Goal: Task Accomplishment & Management: Use online tool/utility

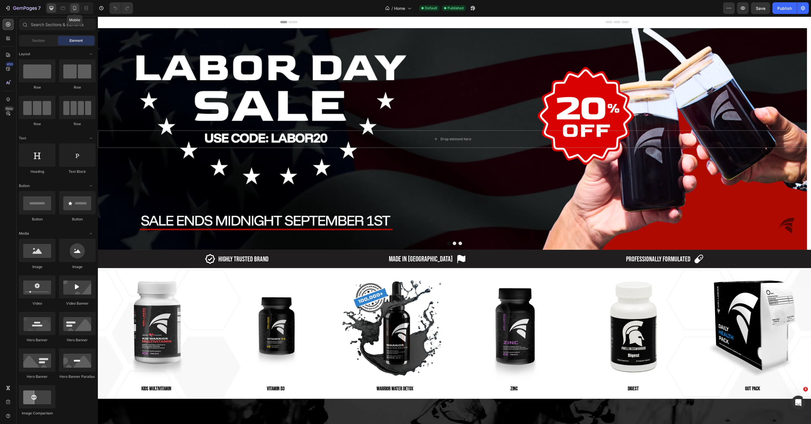
click at [78, 7] on div at bounding box center [74, 7] width 9 height 9
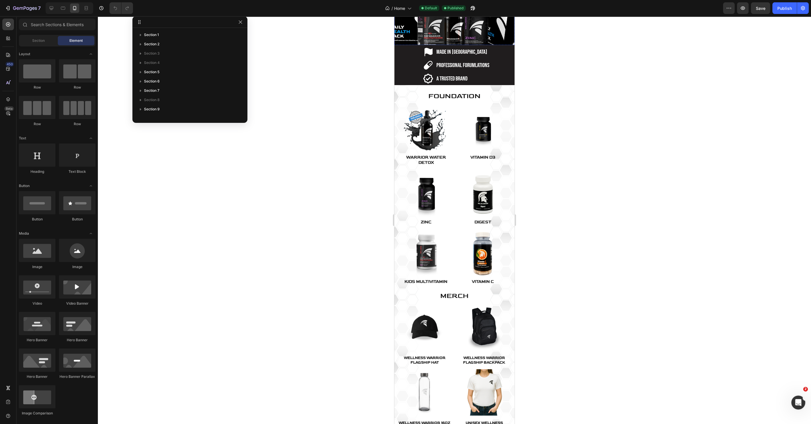
scroll to position [237, 0]
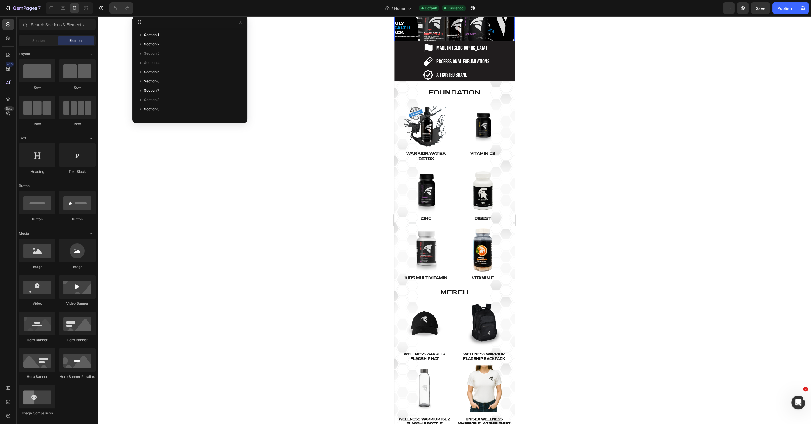
click at [450, 41] on img at bounding box center [454, 8] width 120 height 66
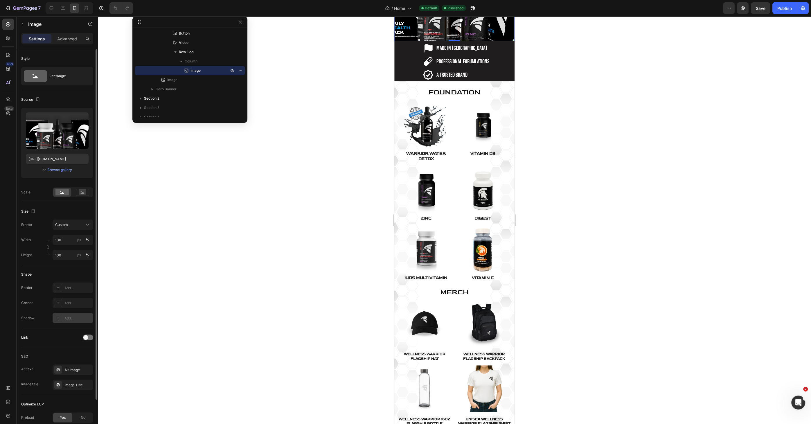
scroll to position [46, 0]
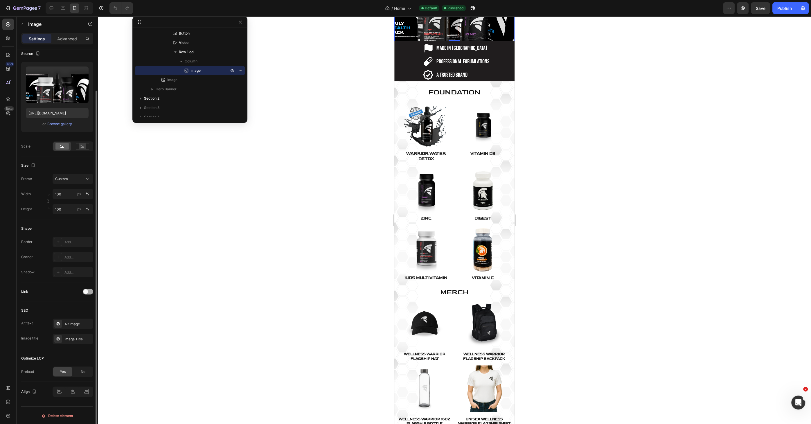
click at [84, 291] on span at bounding box center [85, 291] width 5 height 5
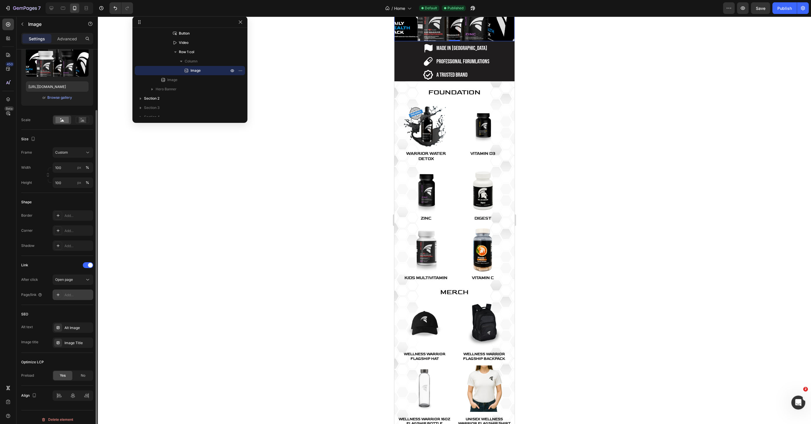
click at [77, 295] on div "Add..." at bounding box center [77, 294] width 27 height 5
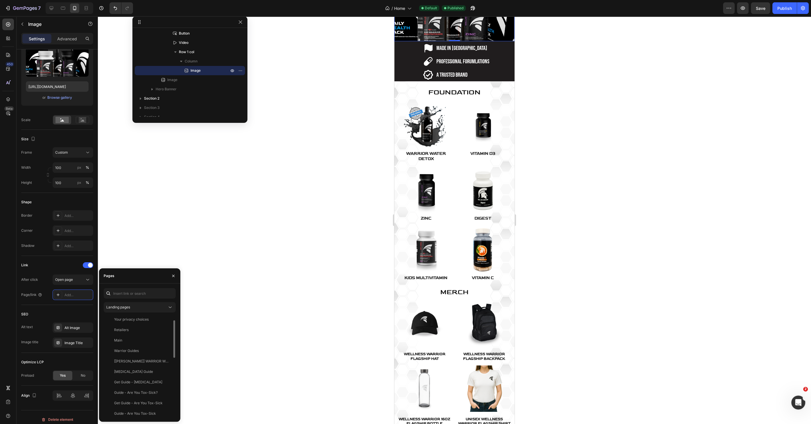
scroll to position [0, 0]
click at [147, 310] on button "Landing pages" at bounding box center [140, 307] width 72 height 10
click at [145, 338] on div "Collection pages" at bounding box center [139, 343] width 67 height 11
drag, startPoint x: 167, startPoint y: 332, endPoint x: 164, endPoint y: 331, distance: 3.2
click at [164, 331] on div "View" at bounding box center [166, 331] width 8 height 5
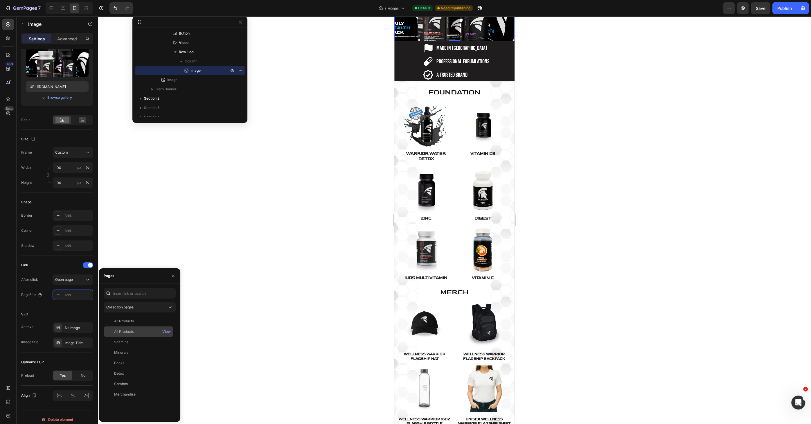
click at [152, 331] on div "All Products" at bounding box center [138, 331] width 65 height 5
click at [166, 320] on div "View" at bounding box center [166, 320] width 8 height 5
click at [317, 264] on div at bounding box center [454, 220] width 713 height 408
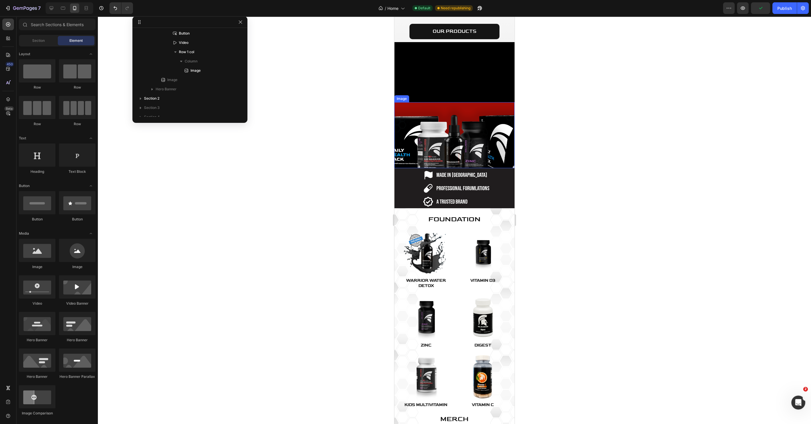
scroll to position [79, 0]
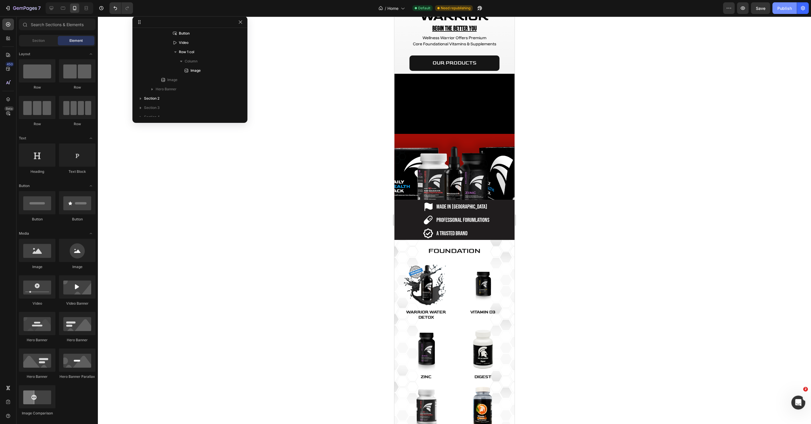
click at [786, 13] on button "Publish" at bounding box center [784, 8] width 24 height 12
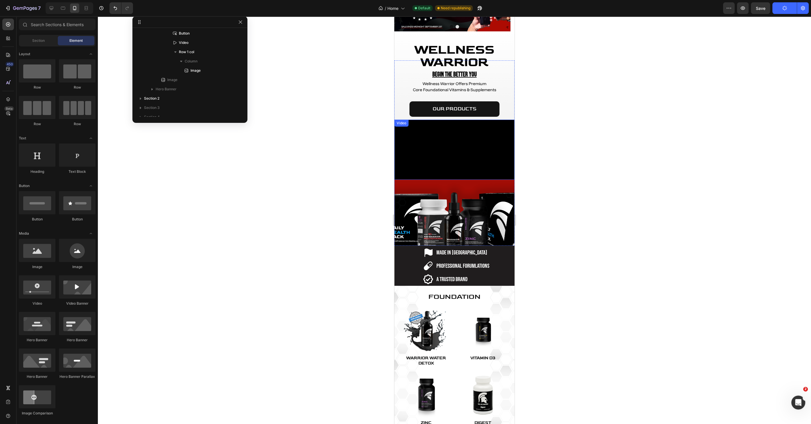
scroll to position [0, 0]
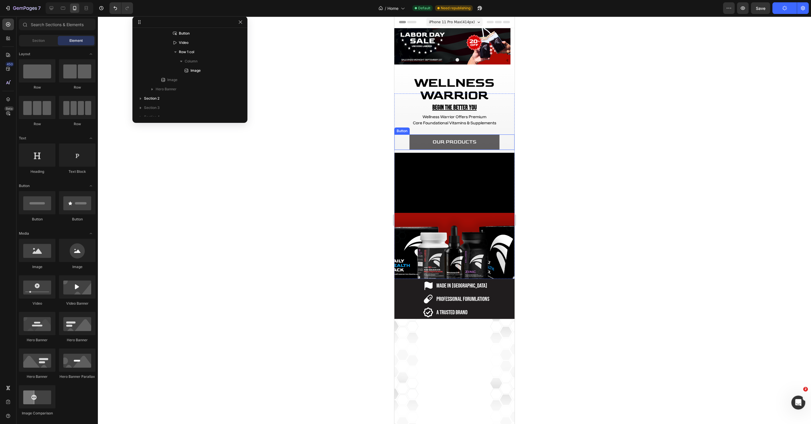
click at [483, 137] on link "OUR PRODUCTS" at bounding box center [454, 141] width 90 height 15
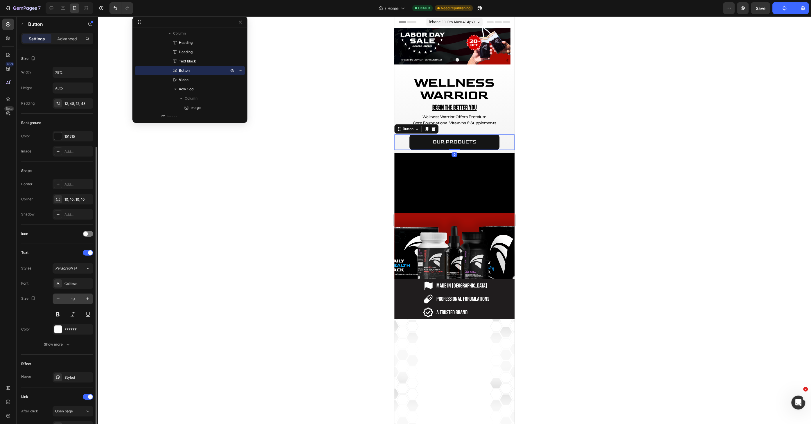
scroll to position [69, 0]
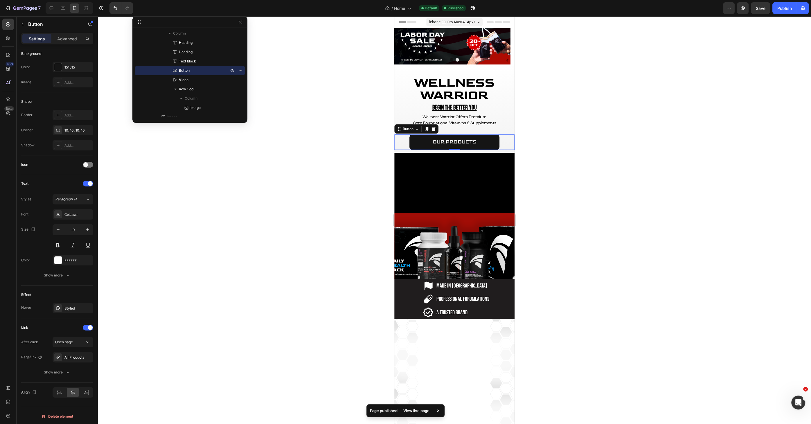
click at [315, 200] on div at bounding box center [454, 220] width 713 height 408
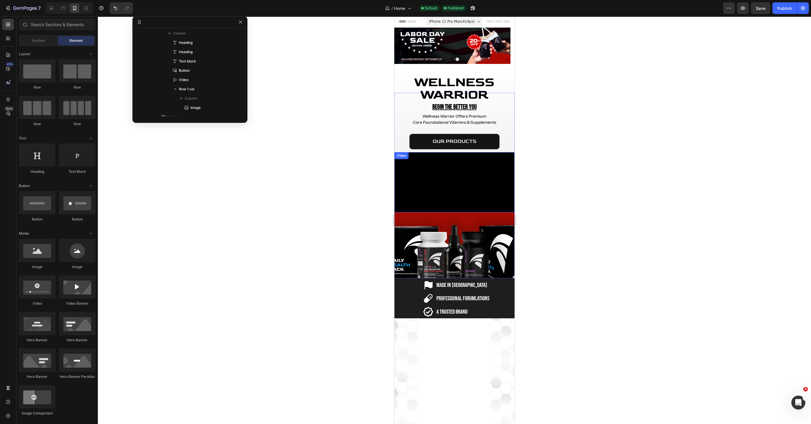
scroll to position [0, 0]
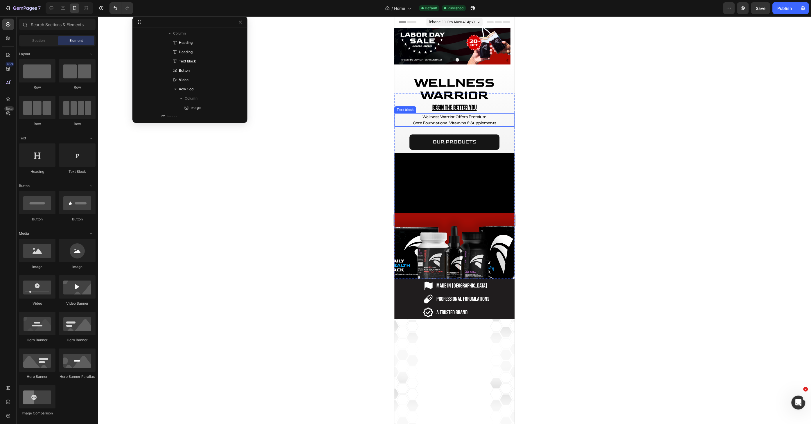
click at [473, 116] on span "Wellness Warrior Offers Premium" at bounding box center [454, 116] width 64 height 5
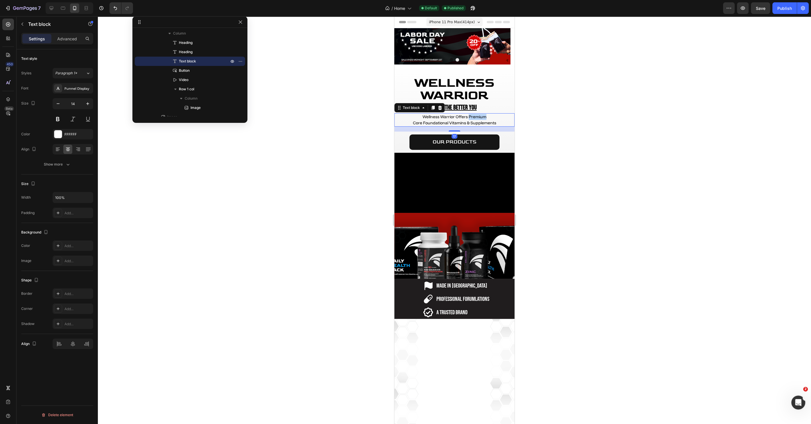
click at [473, 116] on span "Wellness Warrior Offers Premium" at bounding box center [454, 116] width 64 height 5
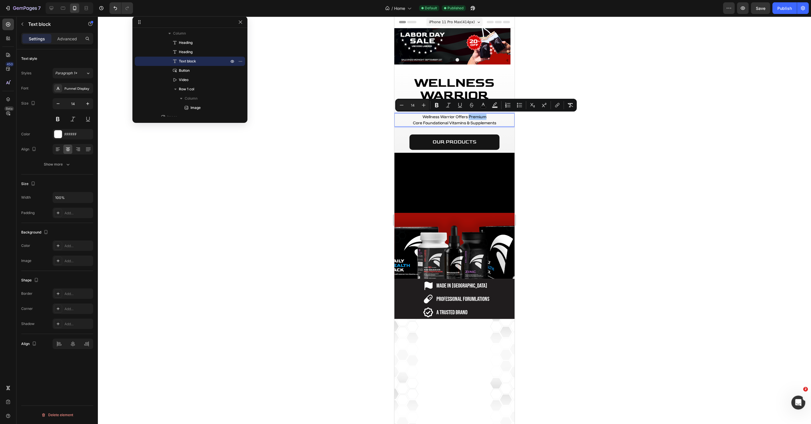
click at [539, 153] on div at bounding box center [454, 220] width 713 height 408
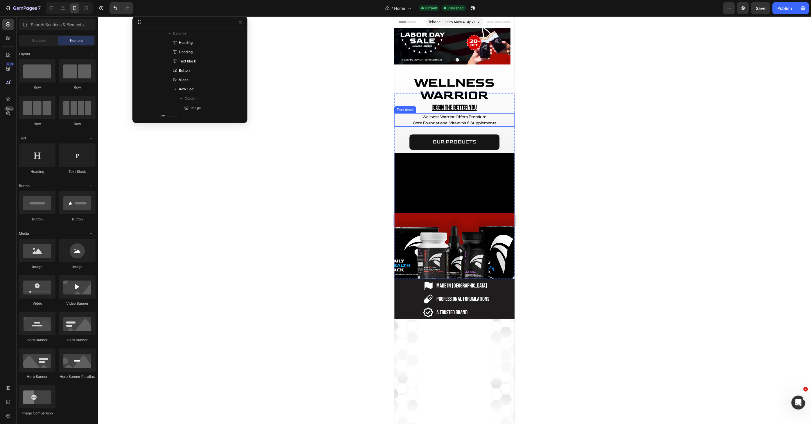
click at [469, 116] on span "Wellness Warrior Offers Premium" at bounding box center [454, 116] width 64 height 5
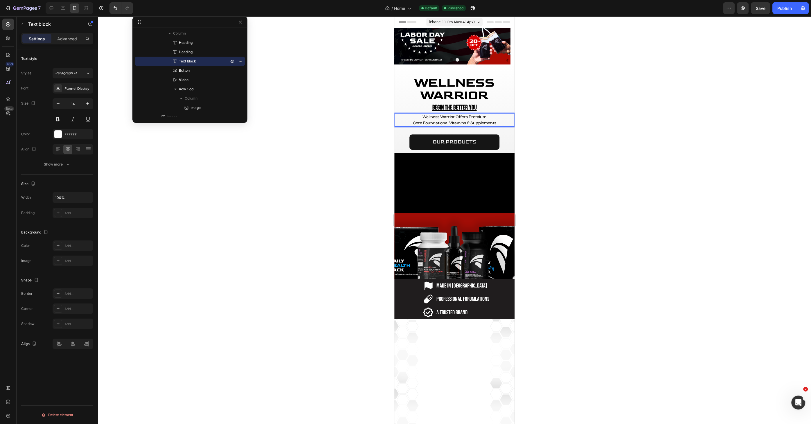
click at [470, 116] on span "Wellness Warrior Offers Premium" at bounding box center [454, 116] width 64 height 5
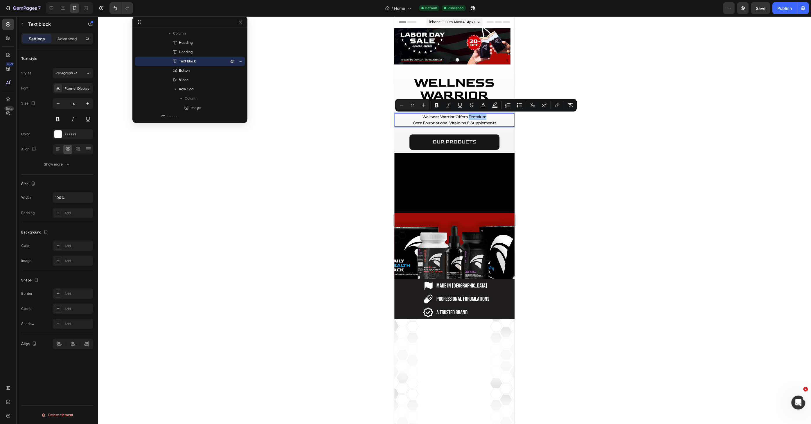
click at [330, 183] on div at bounding box center [454, 220] width 713 height 408
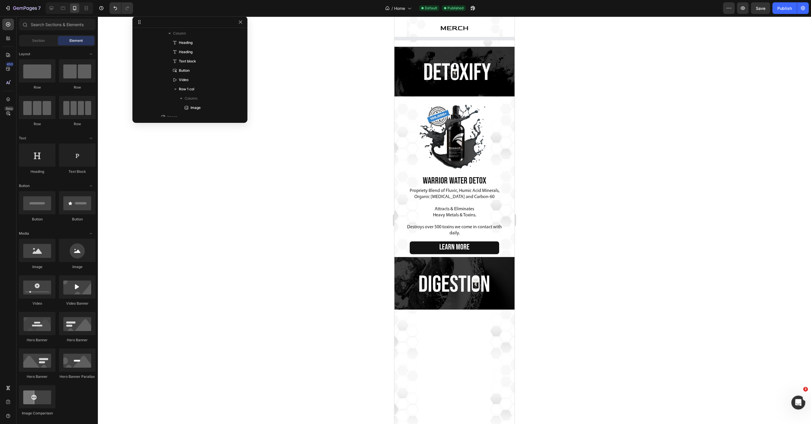
scroll to position [343, 0]
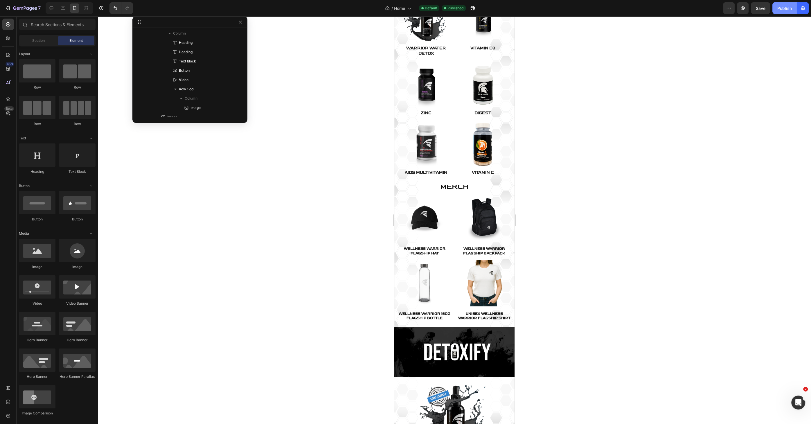
click at [778, 4] on button "Publish" at bounding box center [784, 8] width 24 height 12
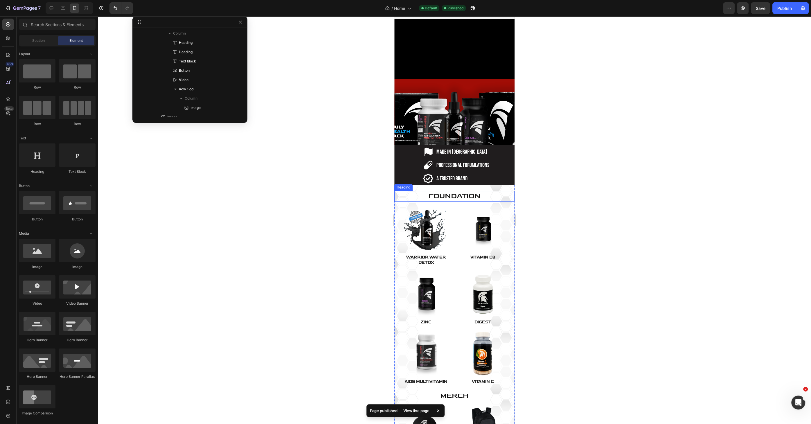
scroll to position [132, 0]
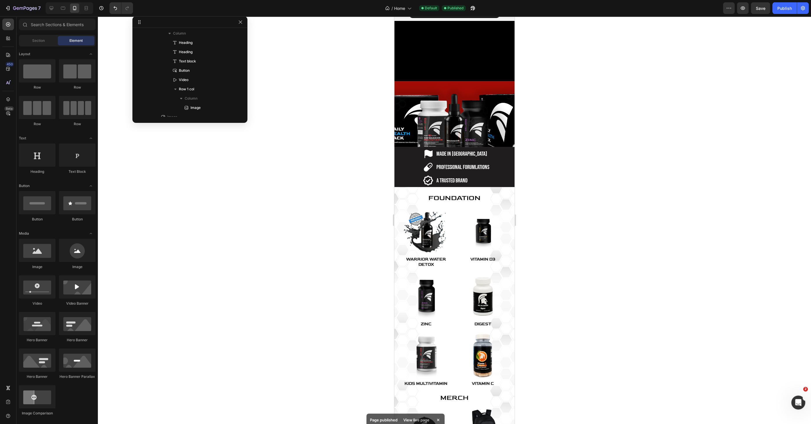
click at [345, 176] on div at bounding box center [454, 220] width 713 height 408
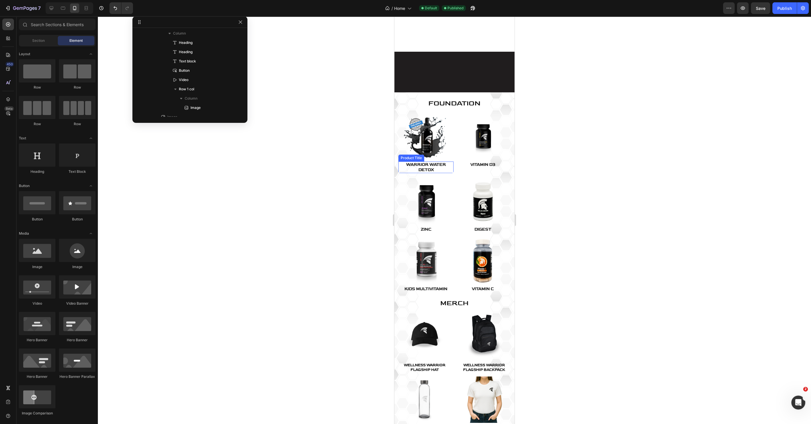
scroll to position [448, 0]
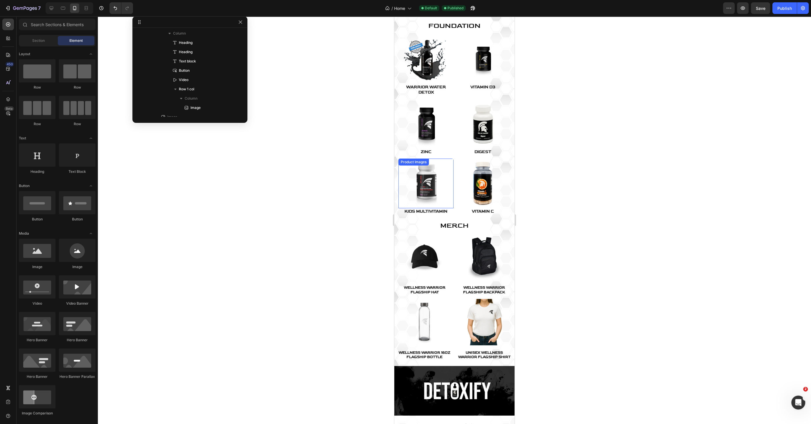
click at [421, 170] on img at bounding box center [426, 183] width 50 height 50
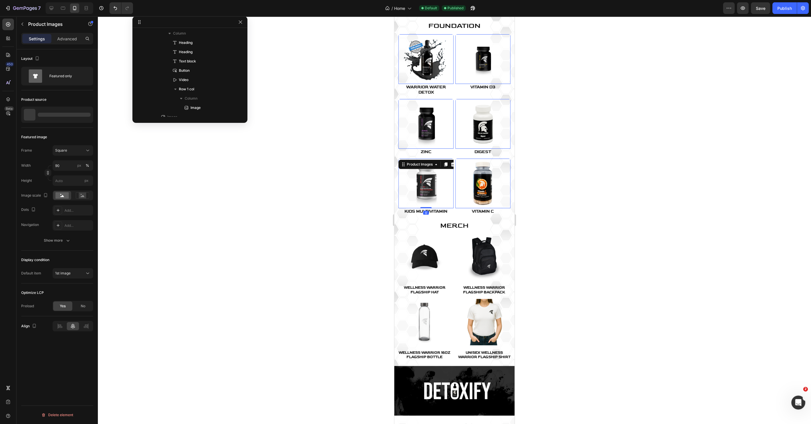
scroll to position [252, 0]
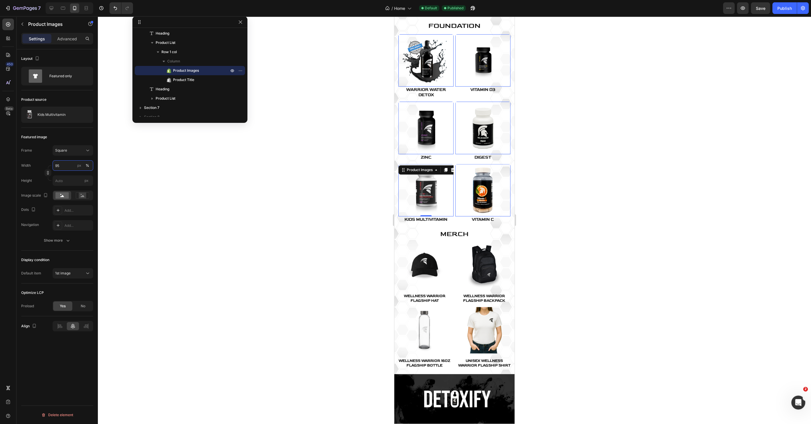
drag, startPoint x: 60, startPoint y: 164, endPoint x: 52, endPoint y: 164, distance: 7.5
click at [53, 164] on input "95" at bounding box center [73, 165] width 41 height 10
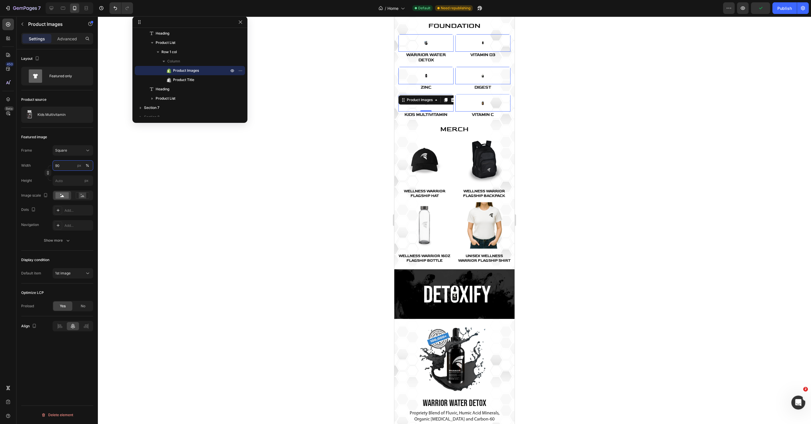
type input "90"
click at [168, 208] on div at bounding box center [454, 220] width 713 height 408
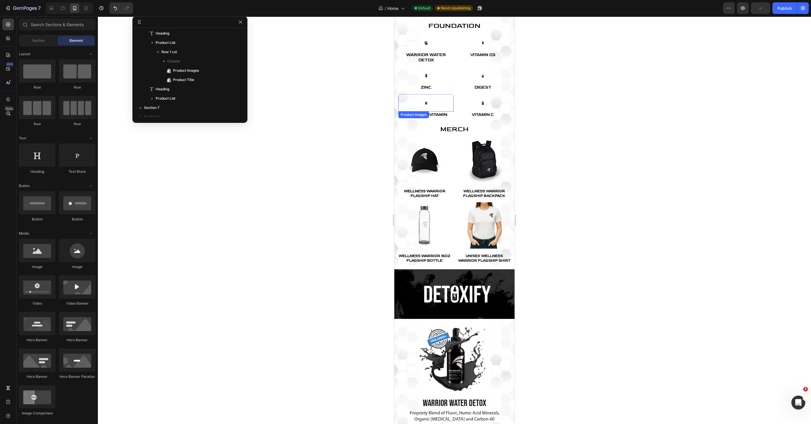
click at [430, 52] on div at bounding box center [425, 42] width 55 height 17
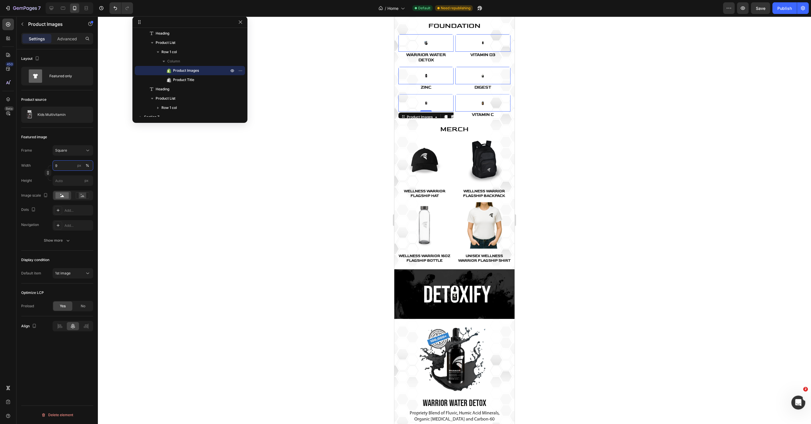
click at [65, 169] on input "9" at bounding box center [73, 165] width 41 height 10
type input "90"
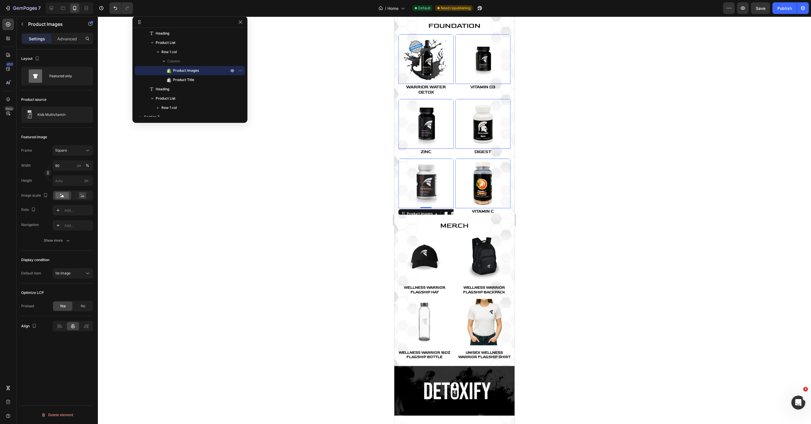
click at [244, 202] on div at bounding box center [454, 220] width 713 height 408
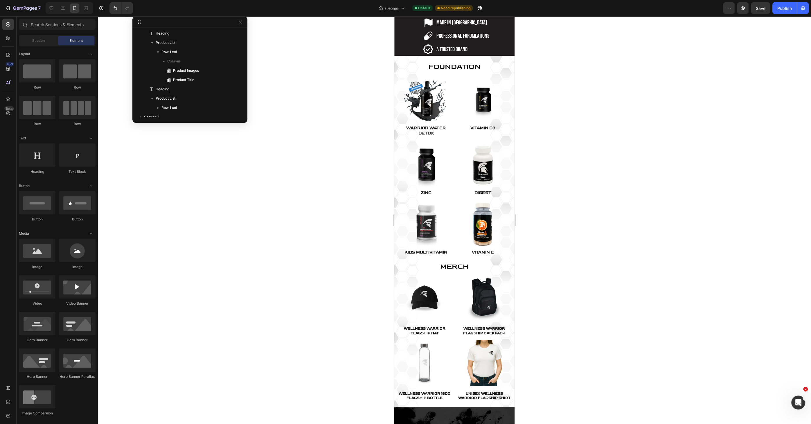
scroll to position [264, 0]
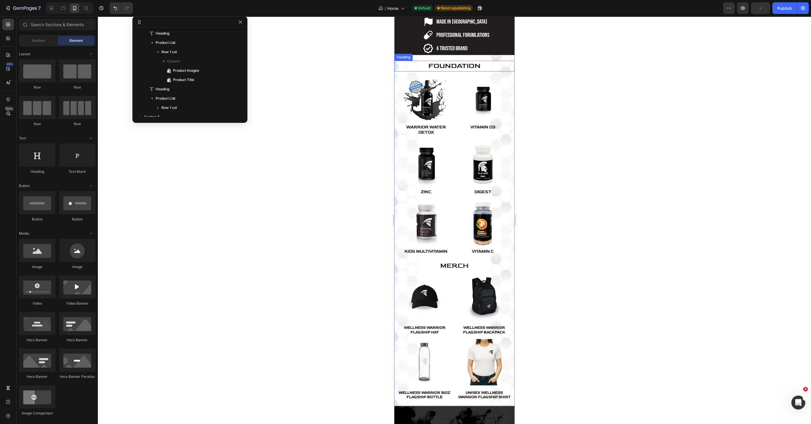
click at [450, 70] on span "FOUNDATION" at bounding box center [454, 65] width 52 height 9
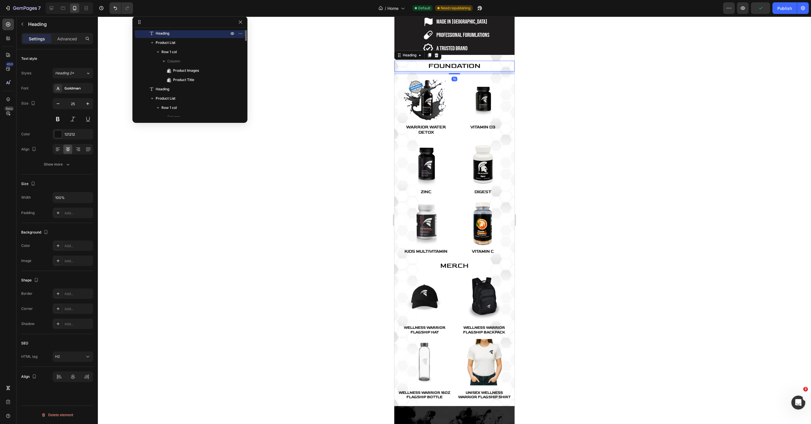
scroll to position [215, 0]
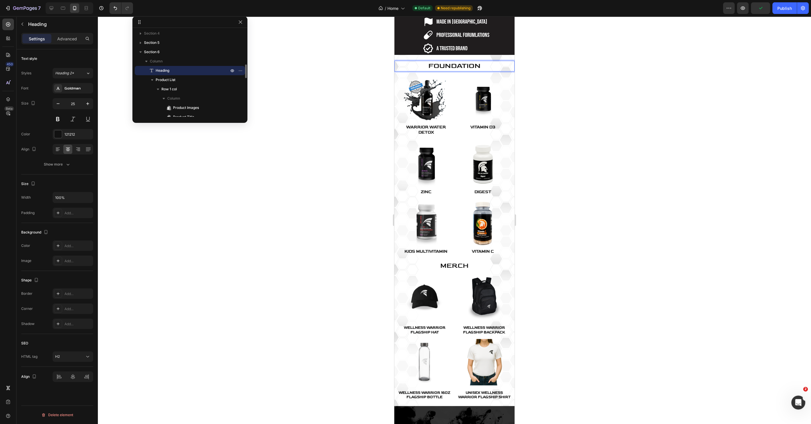
click at [450, 70] on span "FOUNDATION" at bounding box center [454, 65] width 52 height 9
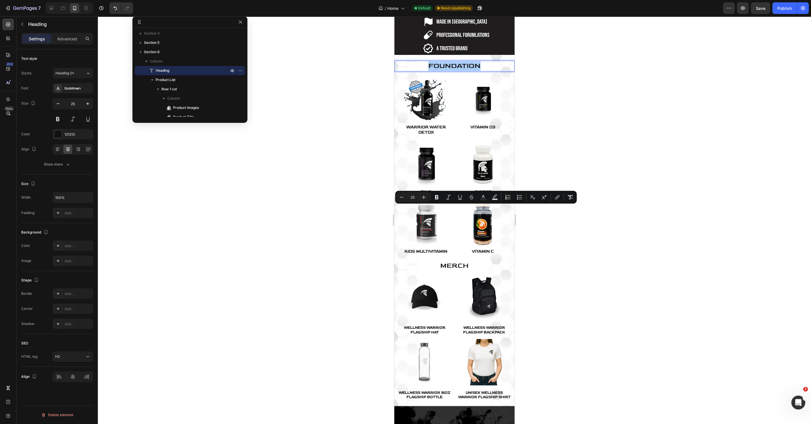
click at [299, 172] on div at bounding box center [454, 220] width 713 height 408
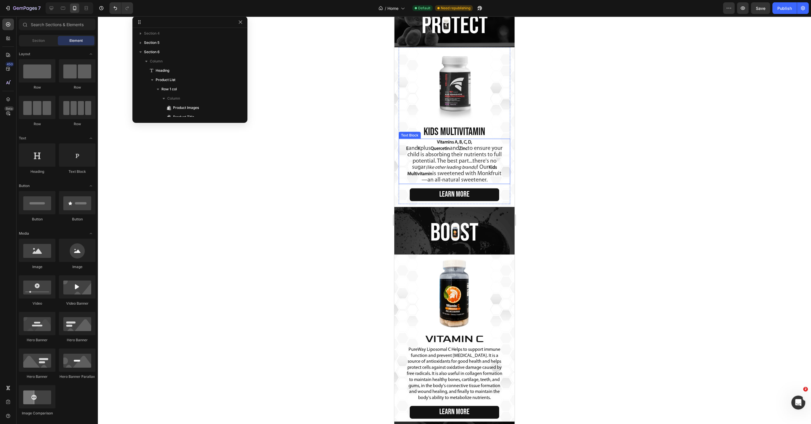
scroll to position [1689, 0]
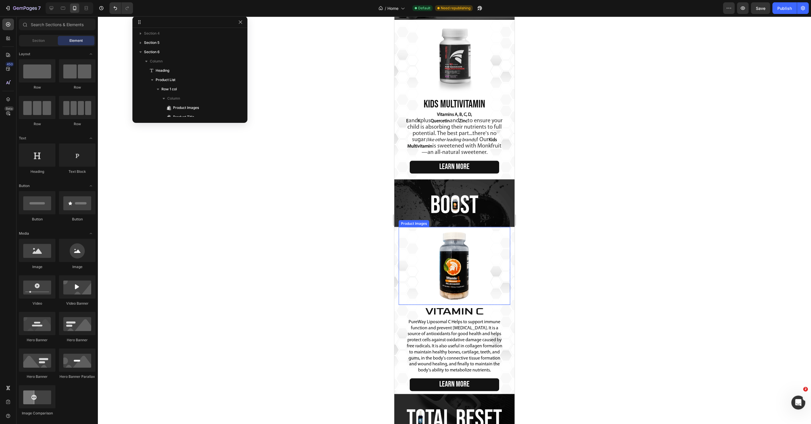
click at [433, 238] on img at bounding box center [454, 266] width 78 height 78
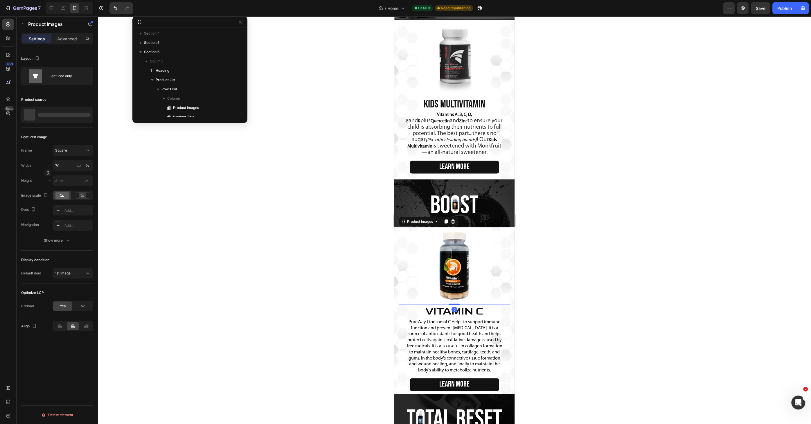
scroll to position [549, 0]
click at [63, 40] on p "Advanced" at bounding box center [67, 39] width 20 height 6
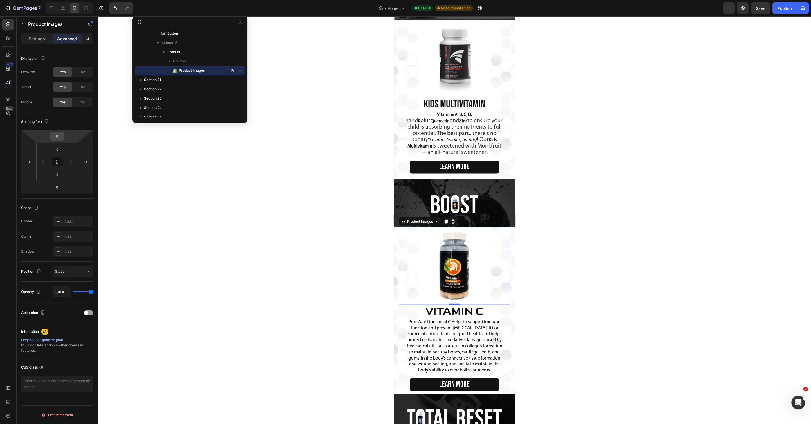
click at [56, 138] on input "0" at bounding box center [57, 136] width 12 height 9
type input "10"
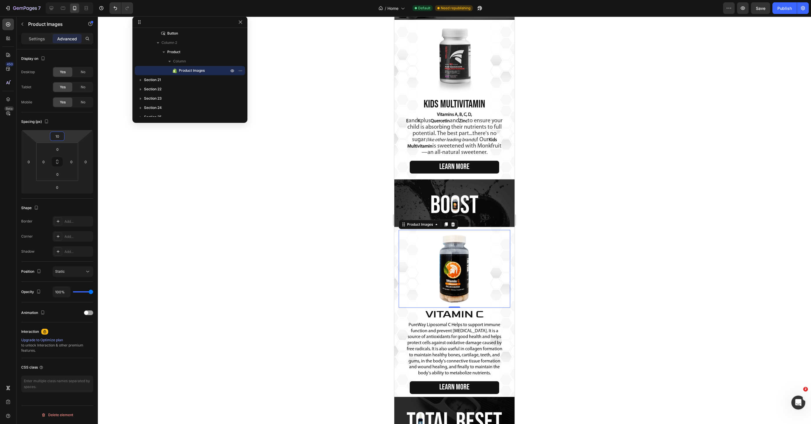
click at [269, 166] on div at bounding box center [454, 220] width 713 height 408
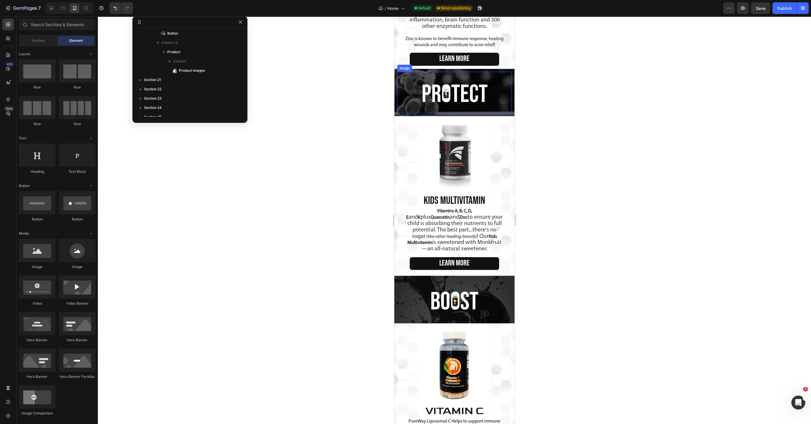
scroll to position [1583, 0]
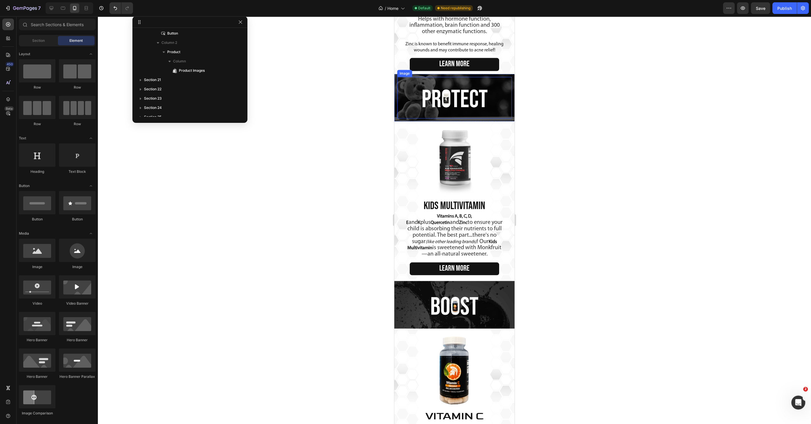
click at [447, 141] on img at bounding box center [454, 160] width 78 height 78
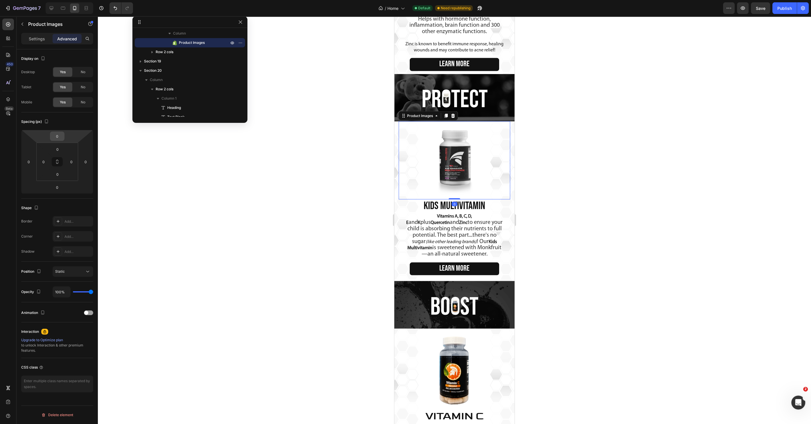
click at [53, 139] on input "0" at bounding box center [57, 136] width 12 height 9
type input "10"
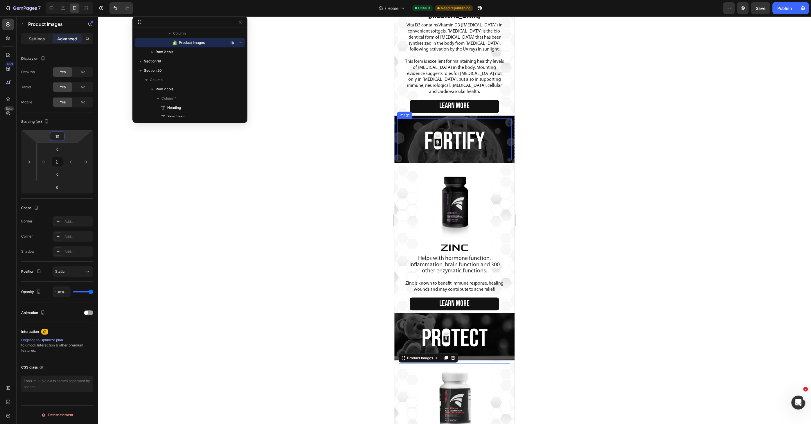
scroll to position [1346, 0]
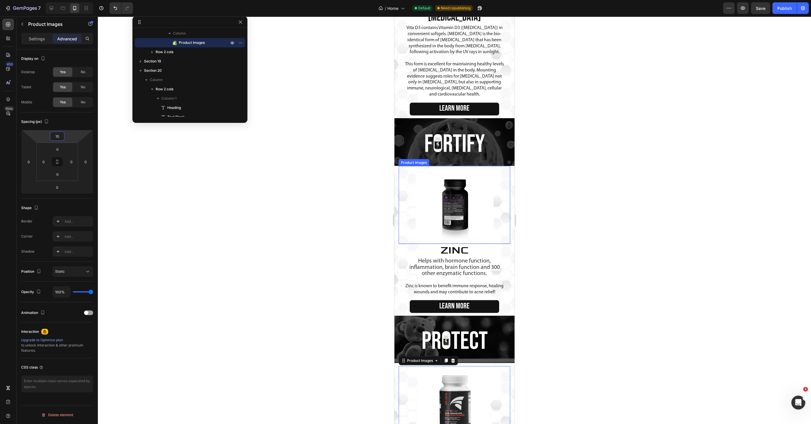
click at [440, 199] on img at bounding box center [454, 205] width 78 height 78
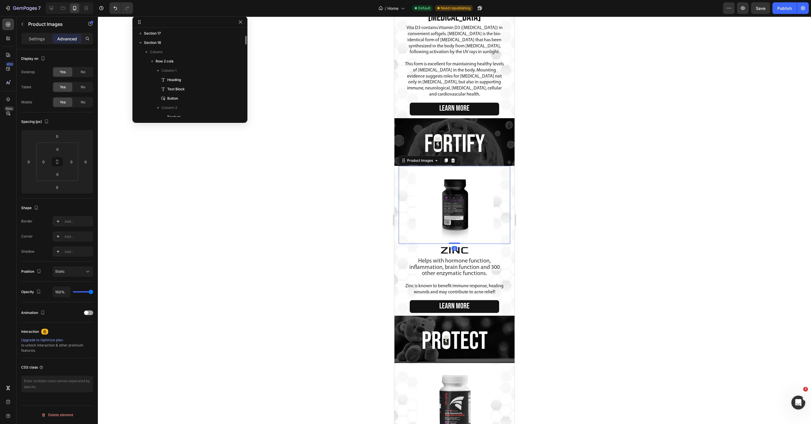
scroll to position [503, 0]
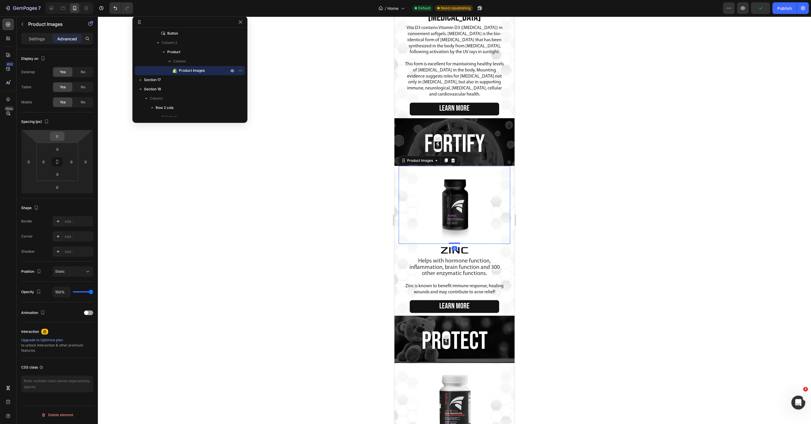
click at [56, 140] on input "0" at bounding box center [57, 136] width 12 height 9
type input "10"
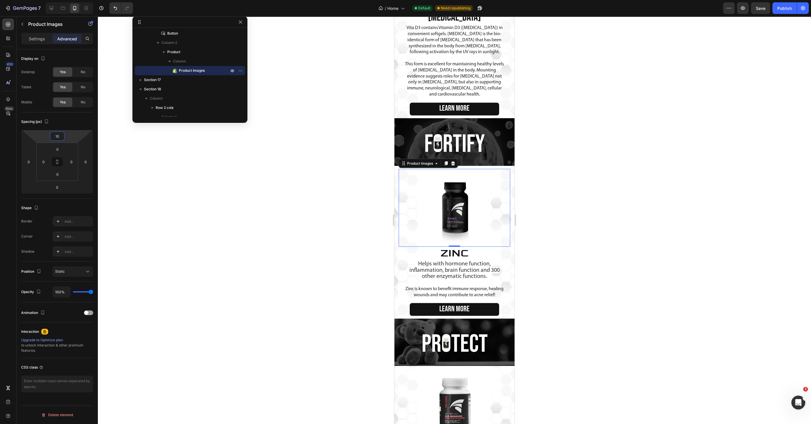
click at [255, 182] on div at bounding box center [454, 220] width 713 height 408
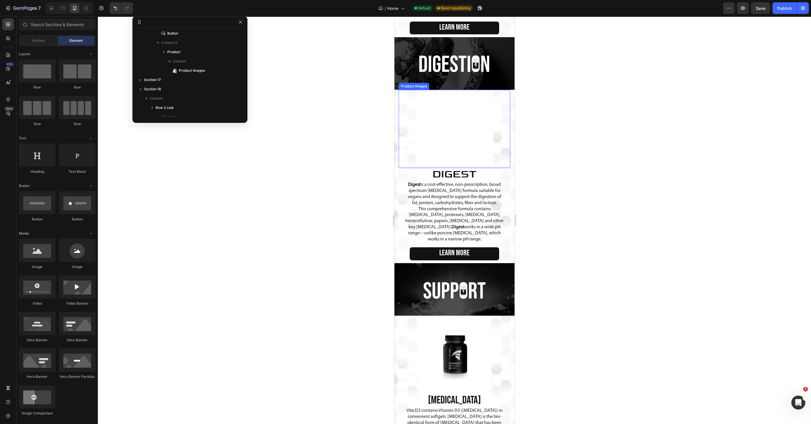
scroll to position [976, 0]
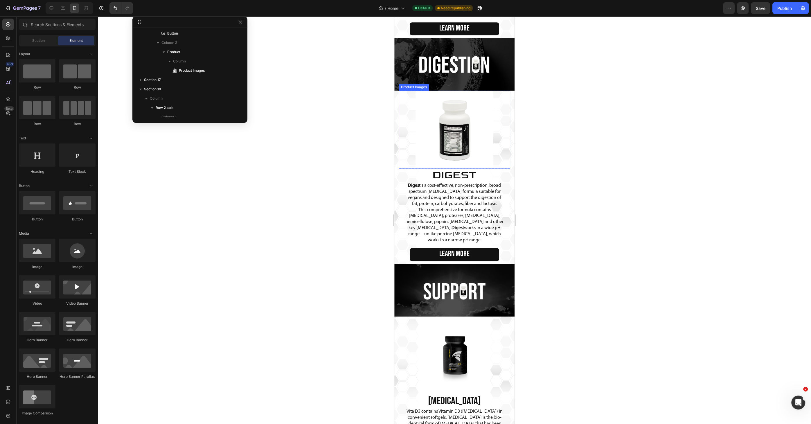
click at [442, 131] on img at bounding box center [454, 130] width 78 height 78
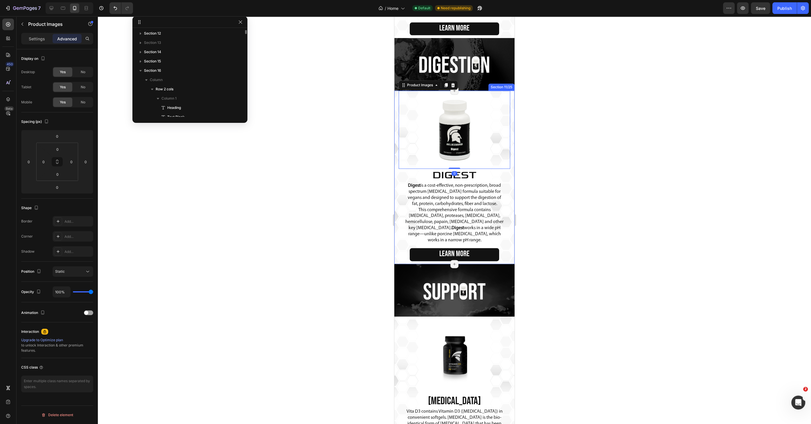
scroll to position [457, 0]
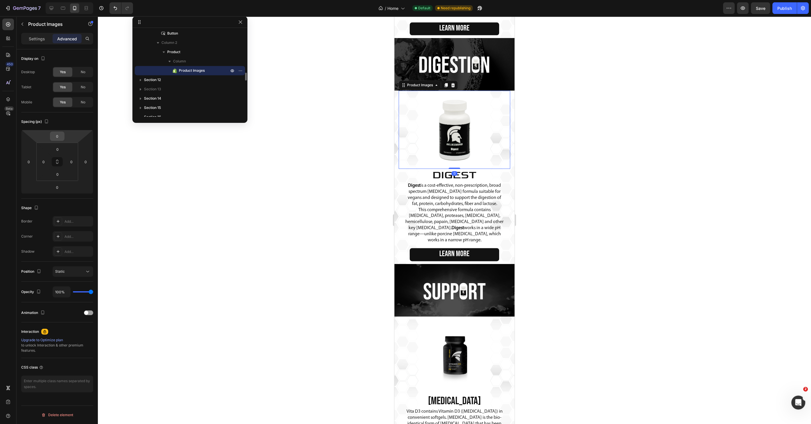
click at [59, 132] on input "0" at bounding box center [57, 136] width 12 height 9
type input "10"
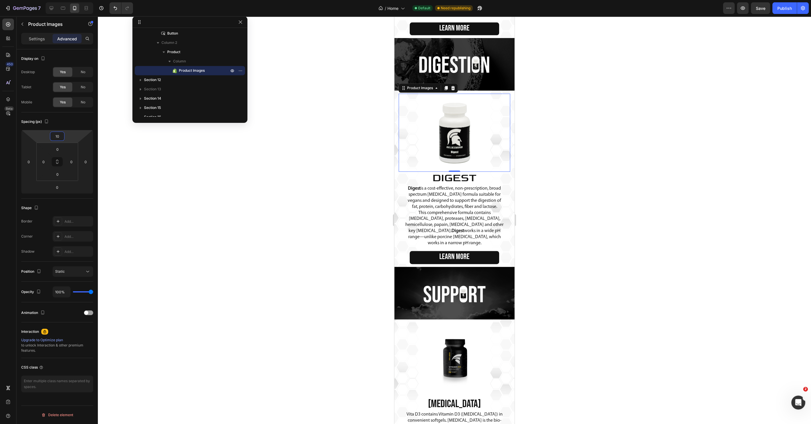
click at [253, 201] on div at bounding box center [454, 220] width 713 height 408
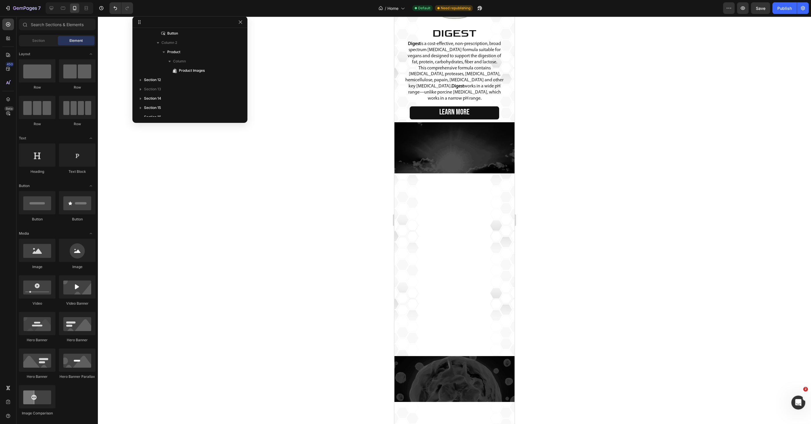
scroll to position [522, 0]
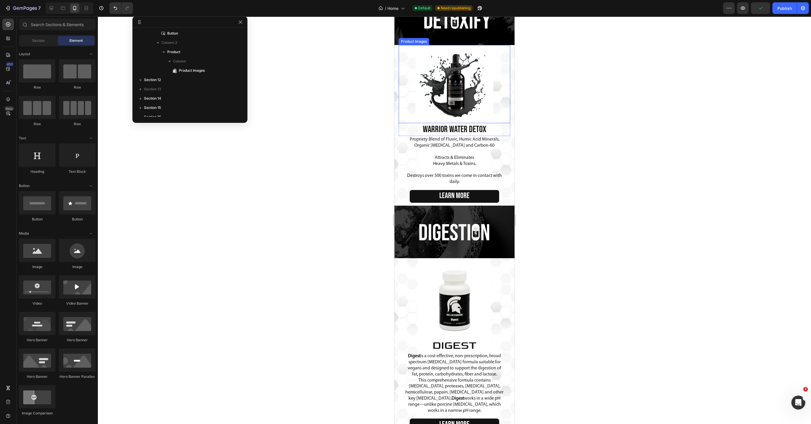
click at [438, 102] on img at bounding box center [454, 84] width 78 height 78
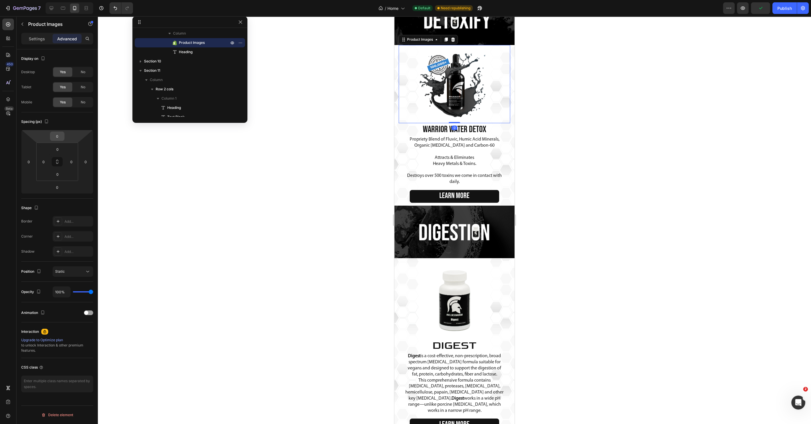
click at [60, 138] on input "0" at bounding box center [57, 136] width 12 height 9
type input "10"
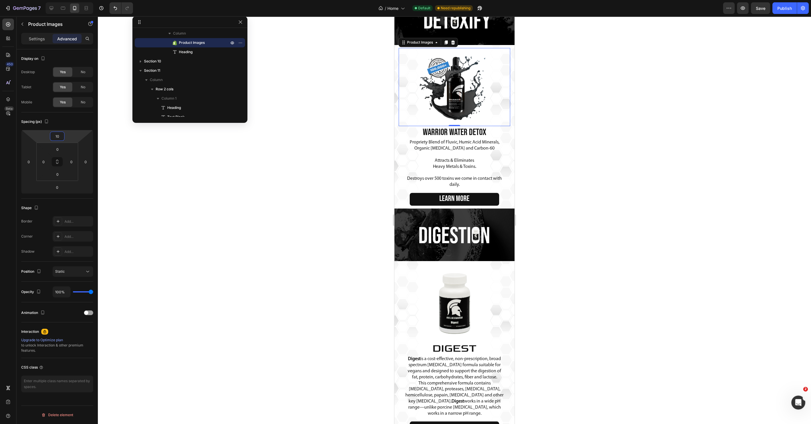
click at [255, 209] on div at bounding box center [454, 220] width 713 height 408
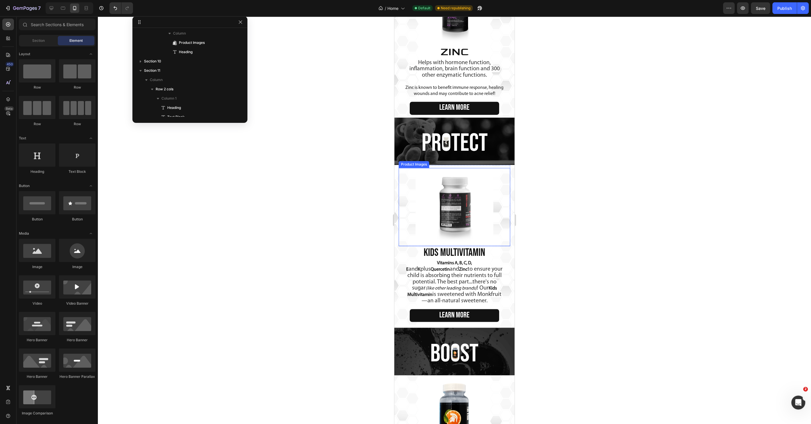
scroll to position [1261, 0]
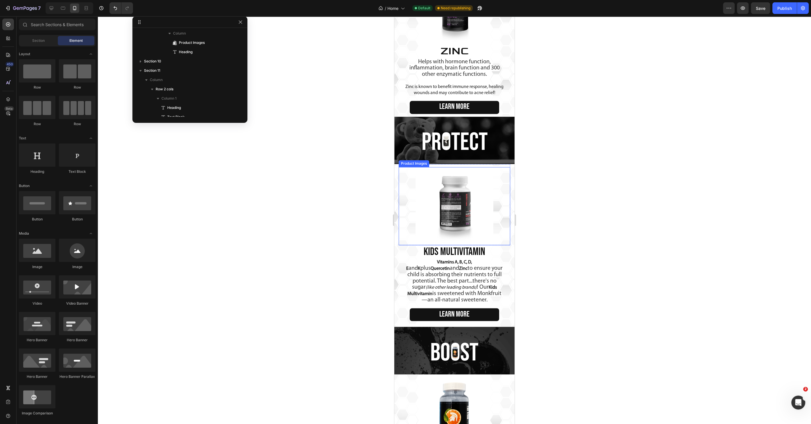
click at [438, 202] on img at bounding box center [454, 206] width 78 height 78
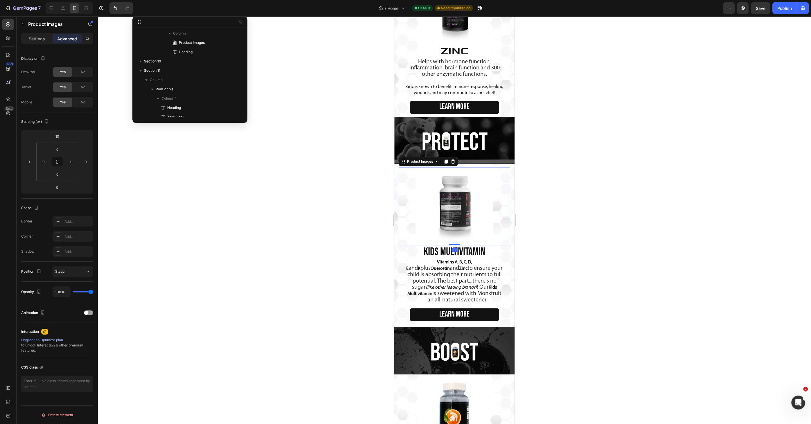
scroll to position [800, 0]
click at [306, 209] on div at bounding box center [454, 220] width 713 height 408
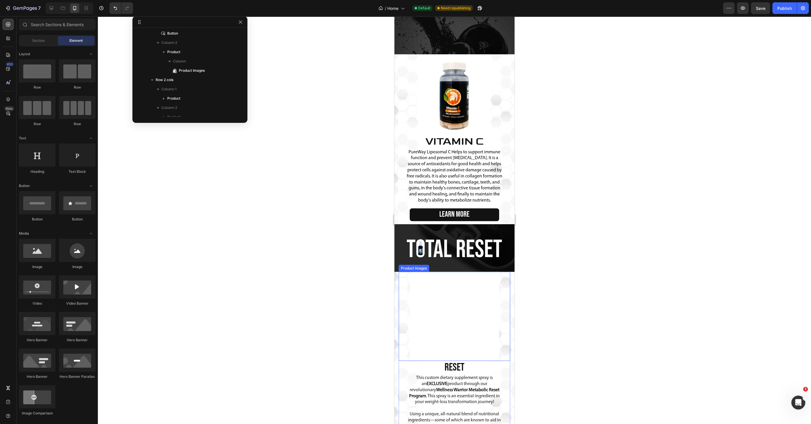
scroll to position [1630, 0]
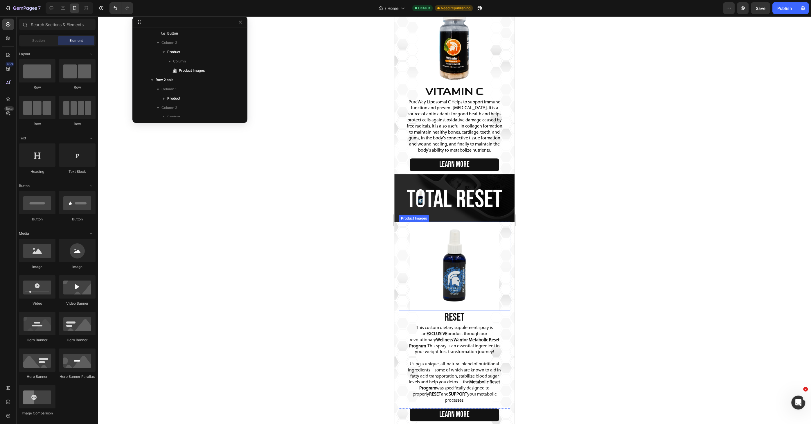
click at [433, 255] on img at bounding box center [454, 266] width 89 height 89
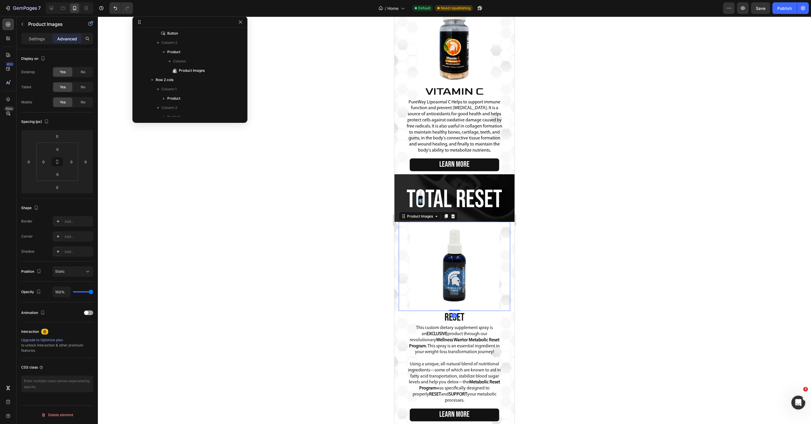
scroll to position [1060, 0]
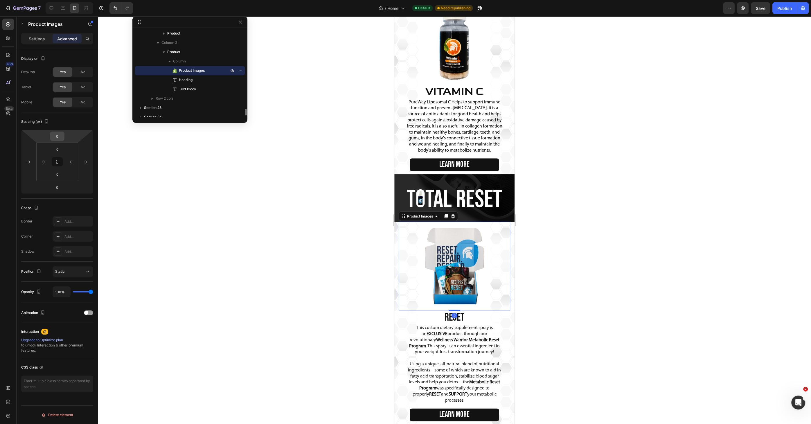
click at [55, 135] on input "0" at bounding box center [57, 136] width 12 height 9
type input "10"
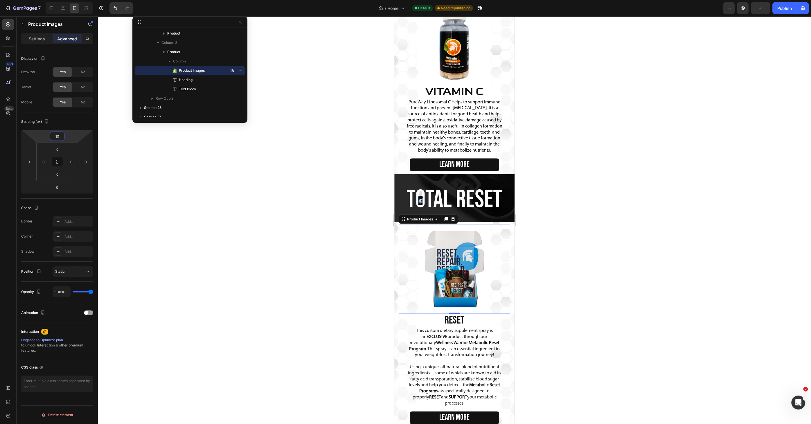
click at [278, 247] on div at bounding box center [454, 220] width 713 height 408
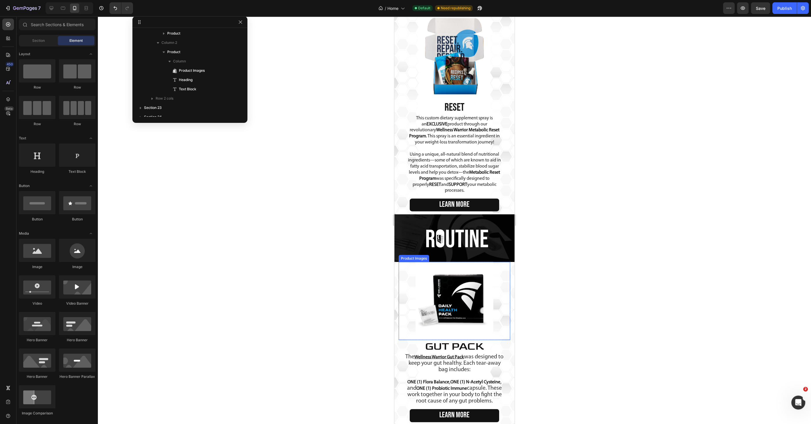
scroll to position [1894, 0]
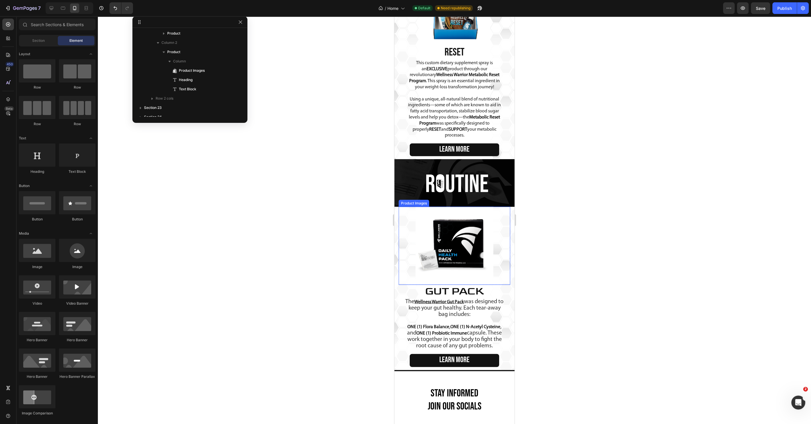
click at [442, 237] on img at bounding box center [454, 246] width 78 height 78
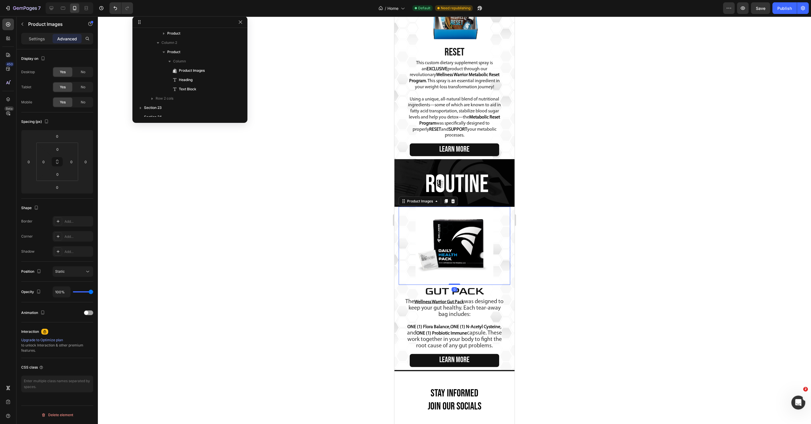
scroll to position [1168, 0]
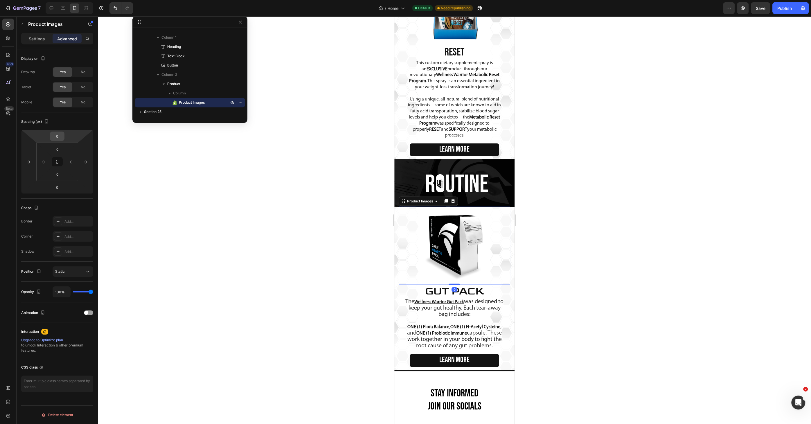
click at [56, 137] on input "0" at bounding box center [57, 136] width 12 height 9
type input "10"
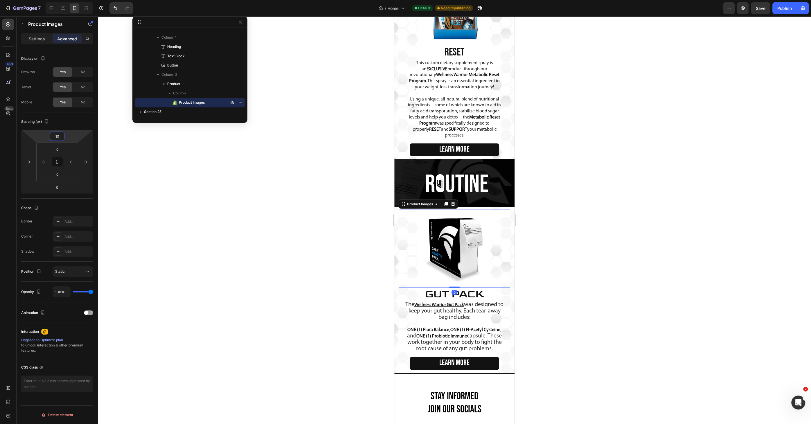
click at [327, 251] on div at bounding box center [454, 220] width 713 height 408
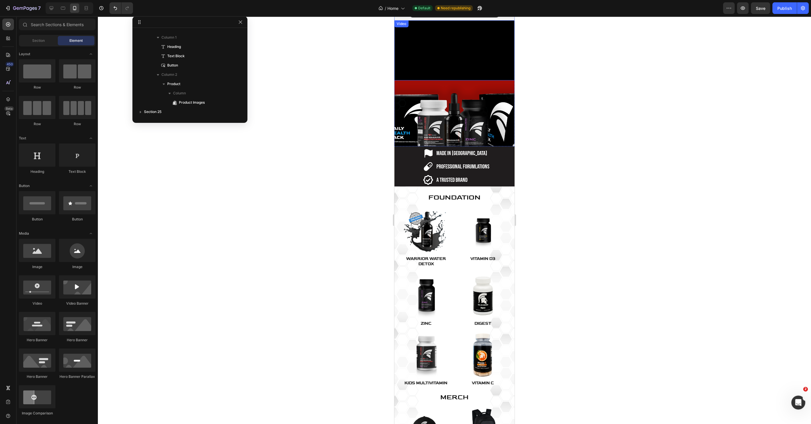
scroll to position [89, 0]
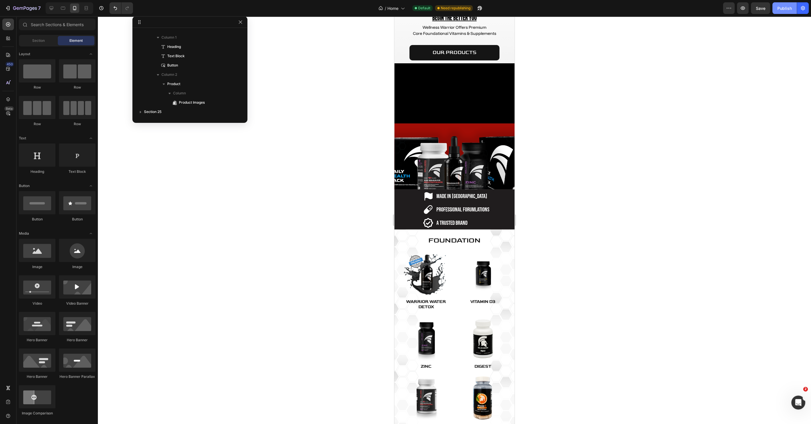
click at [778, 9] on div "Publish" at bounding box center [784, 8] width 15 height 6
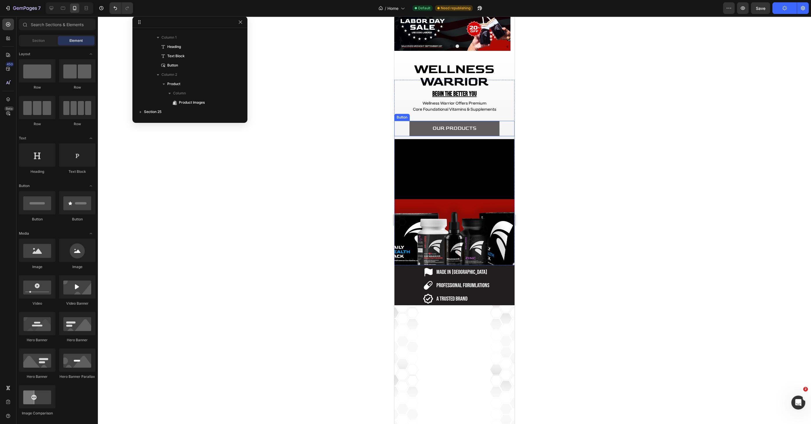
scroll to position [0, 0]
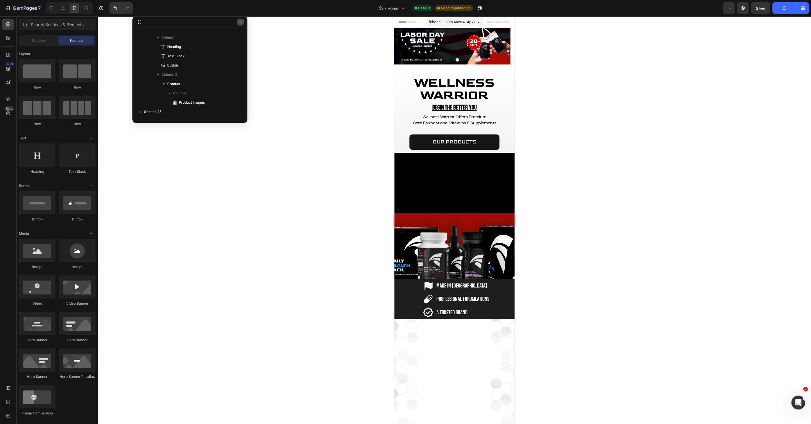
click at [239, 22] on icon "button" at bounding box center [240, 22] width 5 height 5
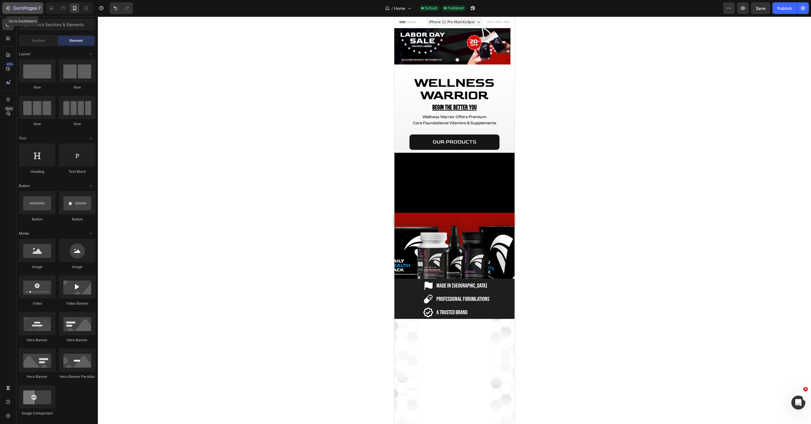
click at [15, 9] on icon "button" at bounding box center [25, 8] width 24 height 5
